Goal: Information Seeking & Learning: Learn about a topic

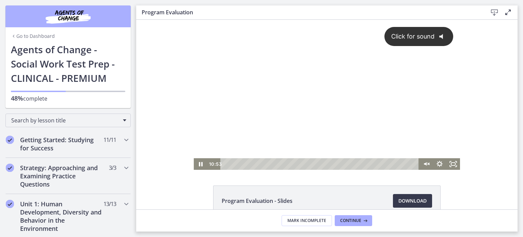
click at [288, 92] on div "Click for sound @keyframes VOLUME_SMALL_WAVE_FLASH { 0% { opacity: 0; } 33% { o…" at bounding box center [327, 89] width 267 height 138
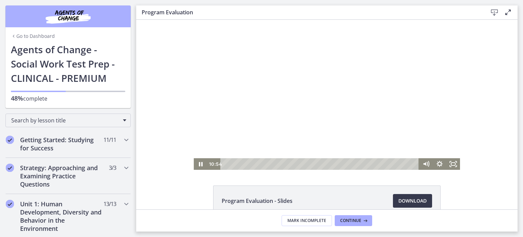
click at [299, 99] on div at bounding box center [327, 95] width 267 height 150
drag, startPoint x: 335, startPoint y: 164, endPoint x: 215, endPoint y: 169, distance: 120.1
click at [215, 169] on div "0:00 0:00" at bounding box center [314, 164] width 212 height 12
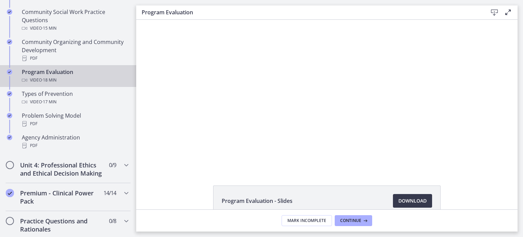
scroll to position [443, 0]
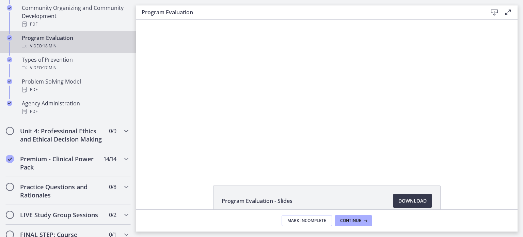
click at [25, 132] on h2 "Unit 4: Professional Ethics and Ethical Decision Making" at bounding box center [61, 135] width 83 height 16
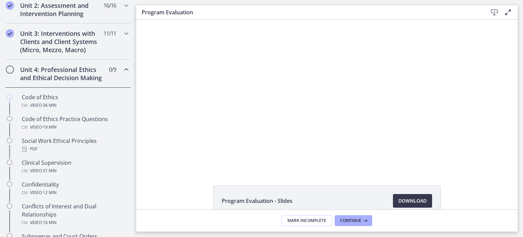
scroll to position [239, 0]
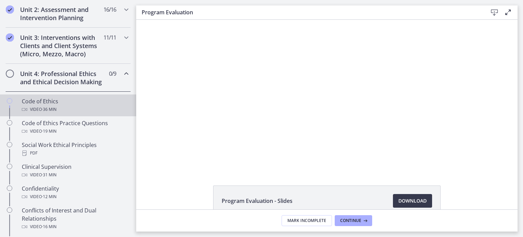
click at [22, 108] on div "Code of Ethics Video · 36 min" at bounding box center [75, 105] width 106 height 16
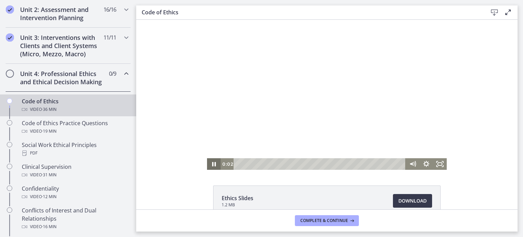
click at [215, 164] on icon "Pause" at bounding box center [214, 164] width 14 height 12
click at [323, 86] on div at bounding box center [327, 95] width 240 height 150
click at [209, 165] on icon "Pause" at bounding box center [214, 164] width 14 height 12
click at [323, 86] on div at bounding box center [327, 95] width 240 height 150
click at [213, 161] on icon "Pause" at bounding box center [214, 164] width 14 height 12
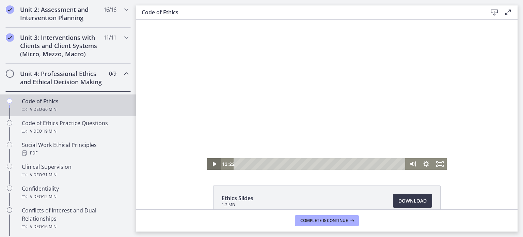
click at [213, 161] on icon "Play Video" at bounding box center [215, 164] width 14 height 12
click at [208, 165] on icon "Pause" at bounding box center [214, 164] width 16 height 14
click at [213, 164] on icon "Play Video" at bounding box center [214, 164] width 3 height 5
click at [212, 166] on icon "Pause" at bounding box center [214, 164] width 4 height 4
click at [212, 166] on icon "Play Video" at bounding box center [215, 164] width 16 height 14
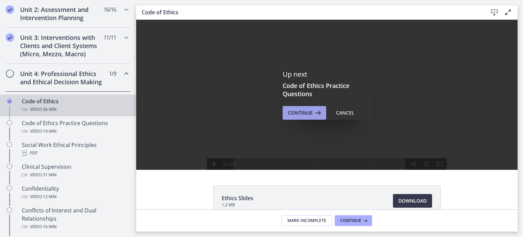
click at [313, 109] on icon at bounding box center [318, 113] width 10 height 8
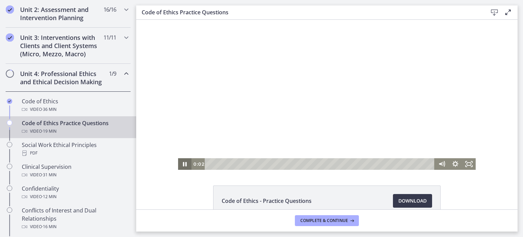
click at [186, 164] on icon "Pause" at bounding box center [185, 164] width 14 height 12
click at [186, 162] on icon "Play Video" at bounding box center [186, 164] width 14 height 12
click at [180, 166] on icon "Pause" at bounding box center [185, 164] width 16 height 14
click at [185, 163] on icon "Play Video" at bounding box center [186, 164] width 14 height 12
click at [183, 165] on icon "Pause" at bounding box center [185, 164] width 4 height 4
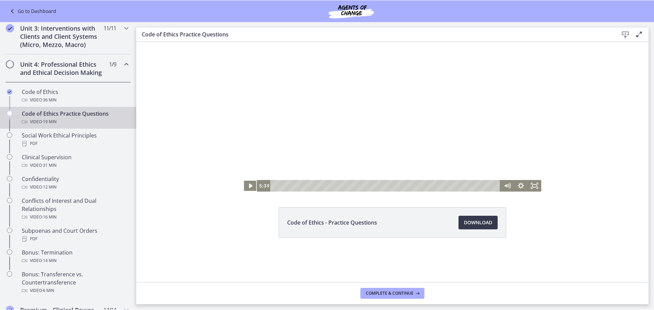
scroll to position [207, 0]
